Goal: Check status: Check status

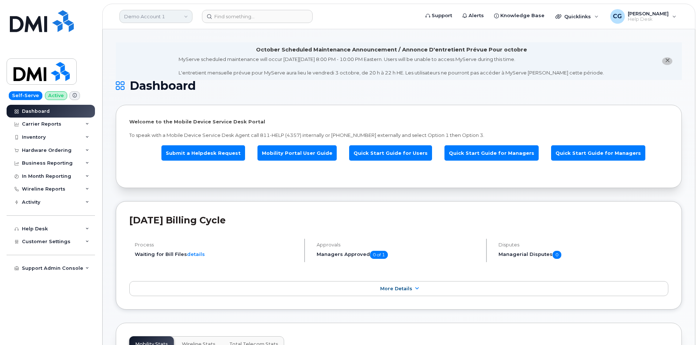
click at [155, 19] on link "Demo Account 1" at bounding box center [155, 16] width 73 height 13
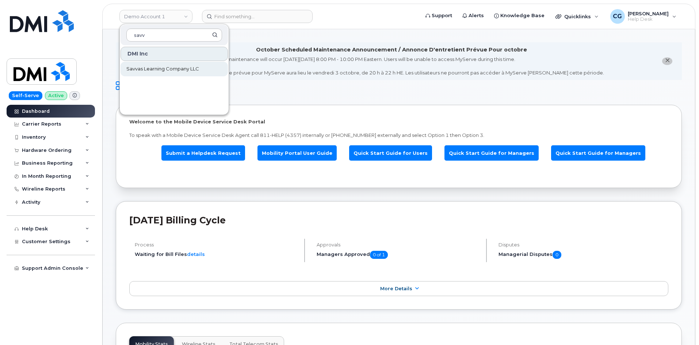
type input "savv"
click at [152, 69] on span "Savvas Learning Company LLC" at bounding box center [162, 68] width 73 height 7
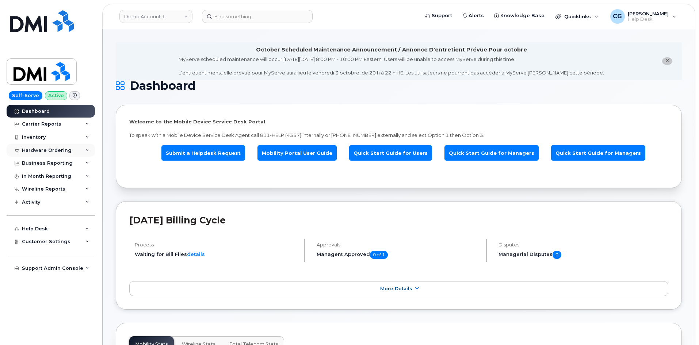
click at [36, 151] on div "Hardware Ordering" at bounding box center [47, 151] width 50 height 6
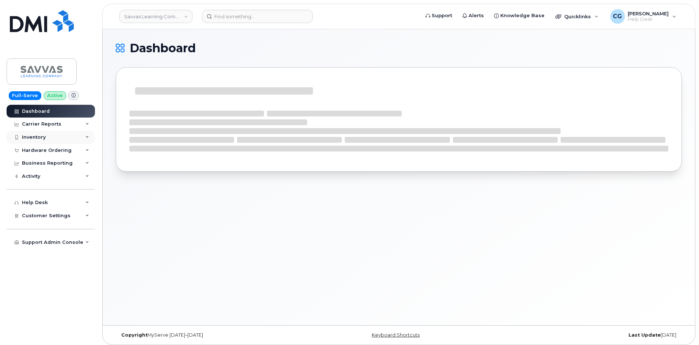
click at [33, 138] on div "Inventory" at bounding box center [34, 137] width 24 height 6
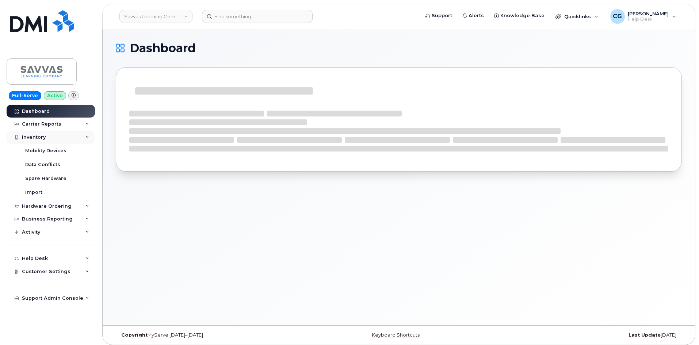
click at [36, 137] on div "Inventory" at bounding box center [34, 137] width 24 height 6
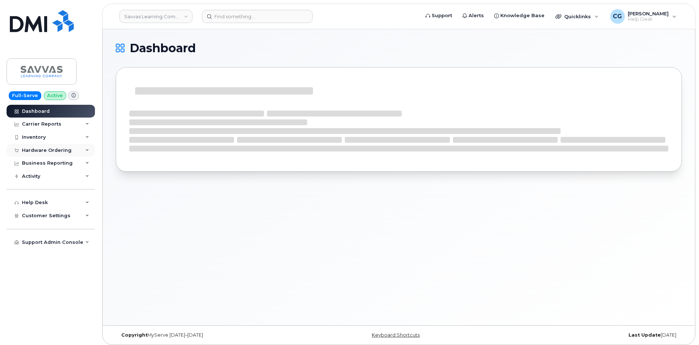
click at [40, 149] on div "Hardware Ordering" at bounding box center [47, 151] width 50 height 6
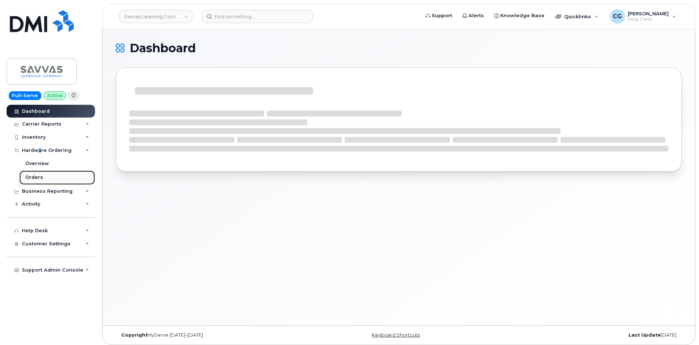
click at [35, 178] on div "Orders" at bounding box center [34, 177] width 18 height 7
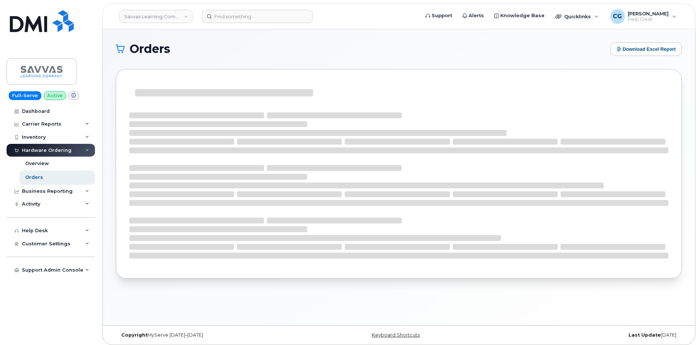
click at [109, 240] on div "Orders Download Excel Report" at bounding box center [399, 177] width 592 height 296
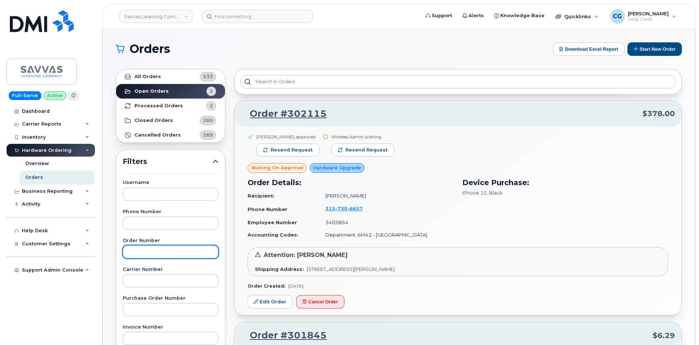
click at [146, 249] on input "text" at bounding box center [171, 251] width 96 height 13
type input "301361"
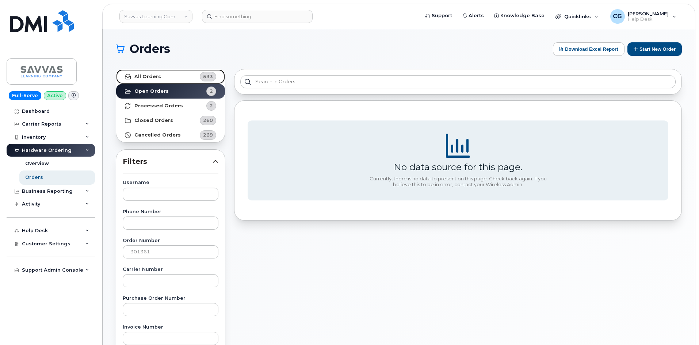
click at [141, 74] on strong "All Orders" at bounding box center [147, 77] width 27 height 6
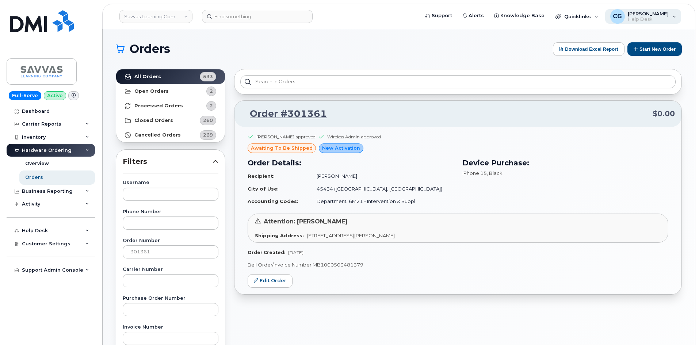
click at [643, 20] on span "Help Desk" at bounding box center [648, 19] width 41 height 6
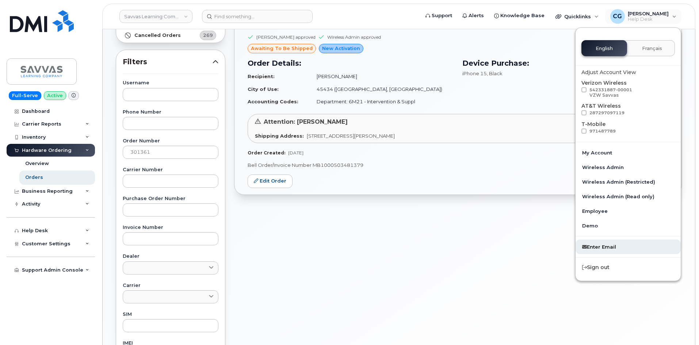
scroll to position [110, 0]
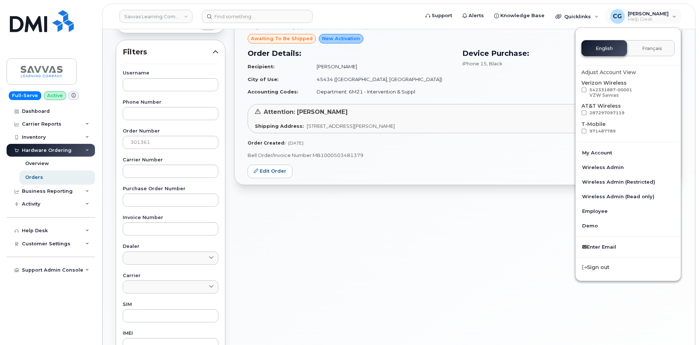
drag, startPoint x: 599, startPoint y: 265, endPoint x: 318, endPoint y: 43, distance: 357.7
click at [599, 266] on div "Sign out" at bounding box center [628, 268] width 105 height 14
